Goal: Information Seeking & Learning: Check status

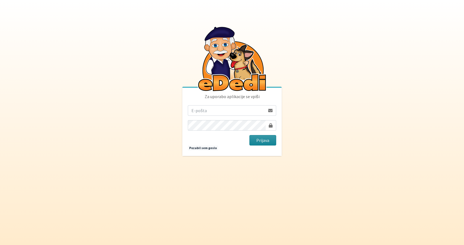
type input "[EMAIL_ADDRESS][PERSON_NAME][DOMAIN_NAME]"
click at [260, 139] on button "Prijava" at bounding box center [262, 140] width 27 height 10
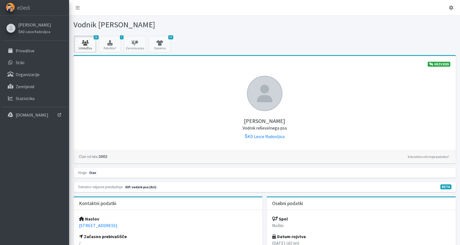
click at [88, 42] on icon at bounding box center [85, 43] width 19 height 6
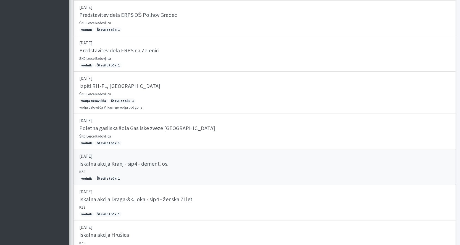
scroll to position [458, 0]
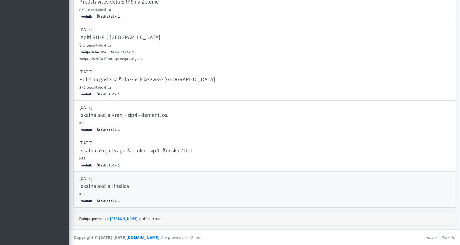
click at [104, 187] on h5 "Iskalna akcija Hrušica" at bounding box center [104, 186] width 50 height 7
click at [134, 151] on h5 "Iskalna akcija Draga-šk. loka - sip4 - ženska 71let" at bounding box center [135, 150] width 113 height 7
click at [88, 186] on h5 "Iskalna akcija Hrušica" at bounding box center [104, 186] width 50 height 7
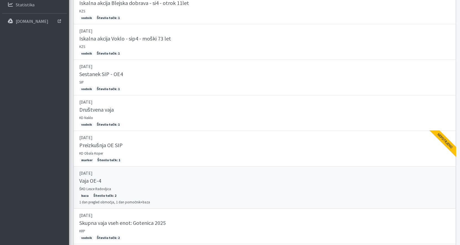
scroll to position [0, 0]
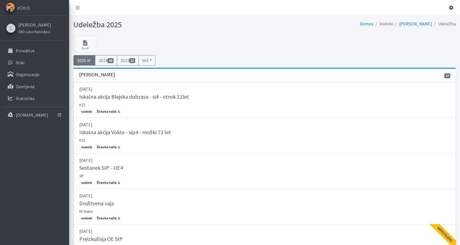
click at [450, 8] on icon at bounding box center [451, 8] width 4 height 4
click at [433, 21] on link "Odjavi se" at bounding box center [436, 20] width 44 height 9
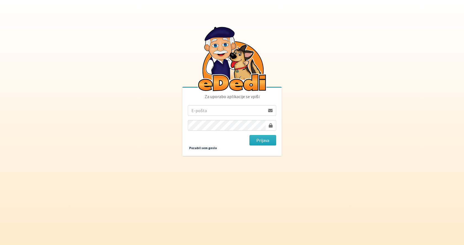
type input "[EMAIL_ADDRESS][DOMAIN_NAME]"
click at [351, 103] on body "Za uporabo aplikacije se vpiši [EMAIL_ADDRESS][DOMAIN_NAME] [GEOGRAPHIC_DATA] P…" at bounding box center [232, 122] width 464 height 245
